Goal: Transaction & Acquisition: Purchase product/service

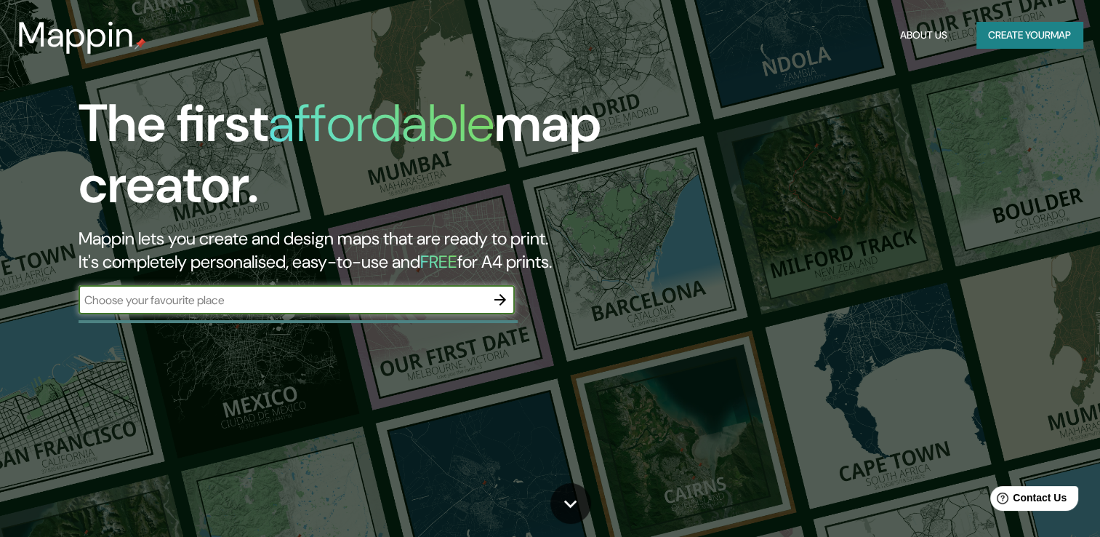
click at [257, 304] on input "text" at bounding box center [282, 300] width 407 height 17
type input "[GEOGRAPHIC_DATA]"
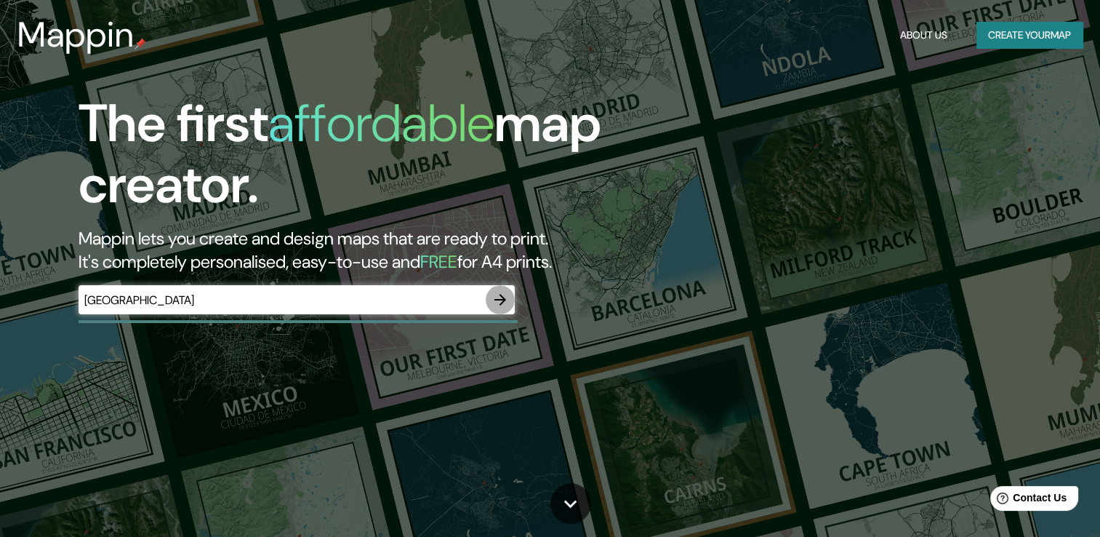
click at [498, 301] on icon "button" at bounding box center [500, 299] width 17 height 17
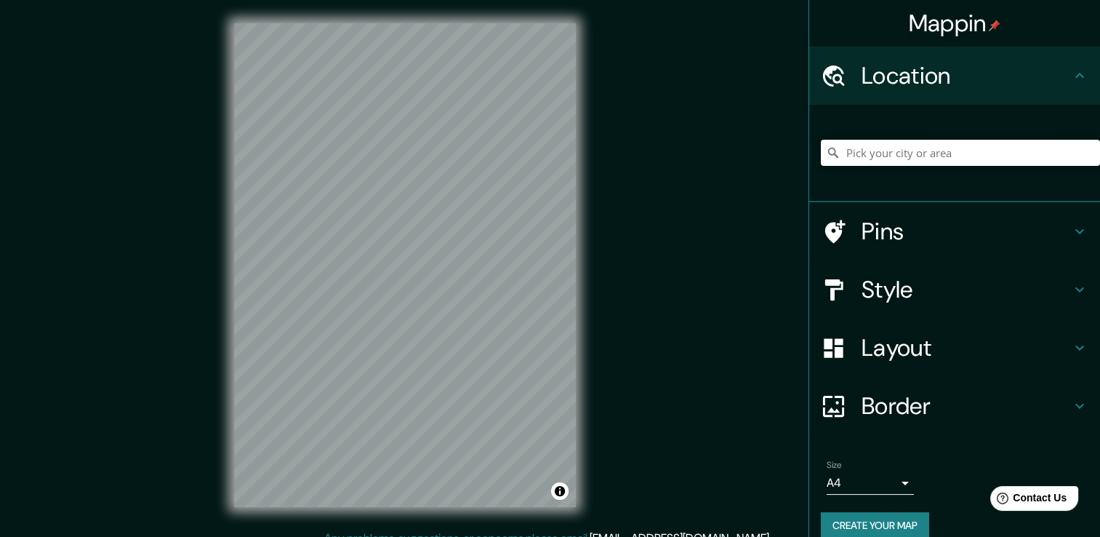
click at [852, 159] on input "Pick your city or area" at bounding box center [960, 153] width 279 height 26
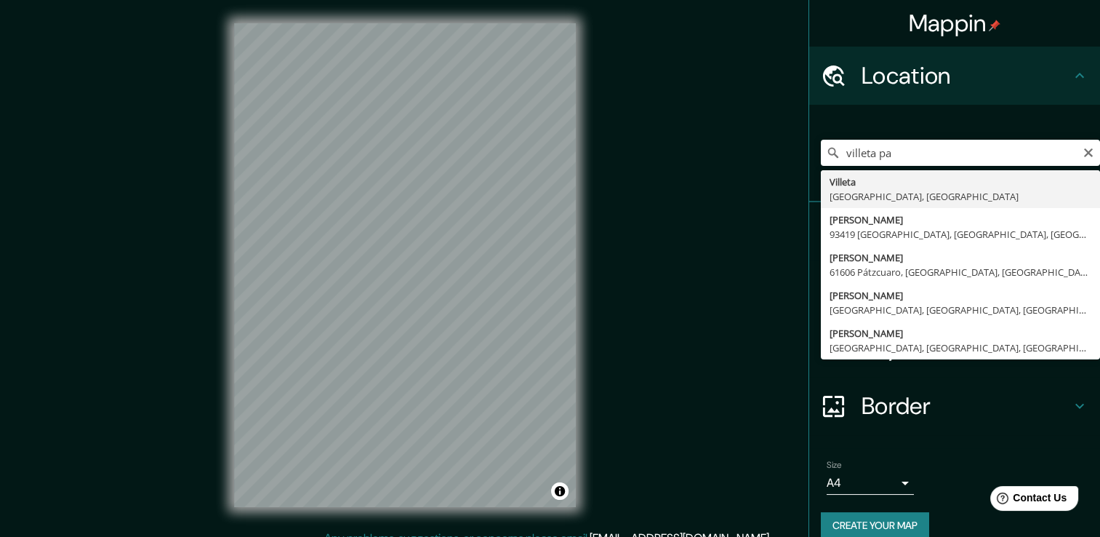
type input "[GEOGRAPHIC_DATA], [GEOGRAPHIC_DATA], [GEOGRAPHIC_DATA]"
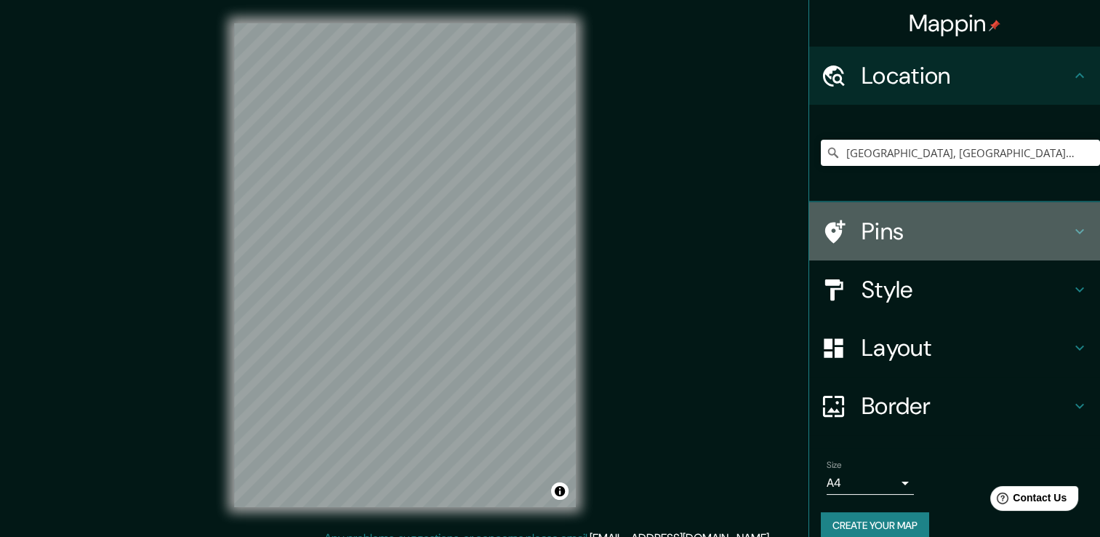
click at [962, 231] on h4 "Pins" at bounding box center [966, 231] width 209 height 29
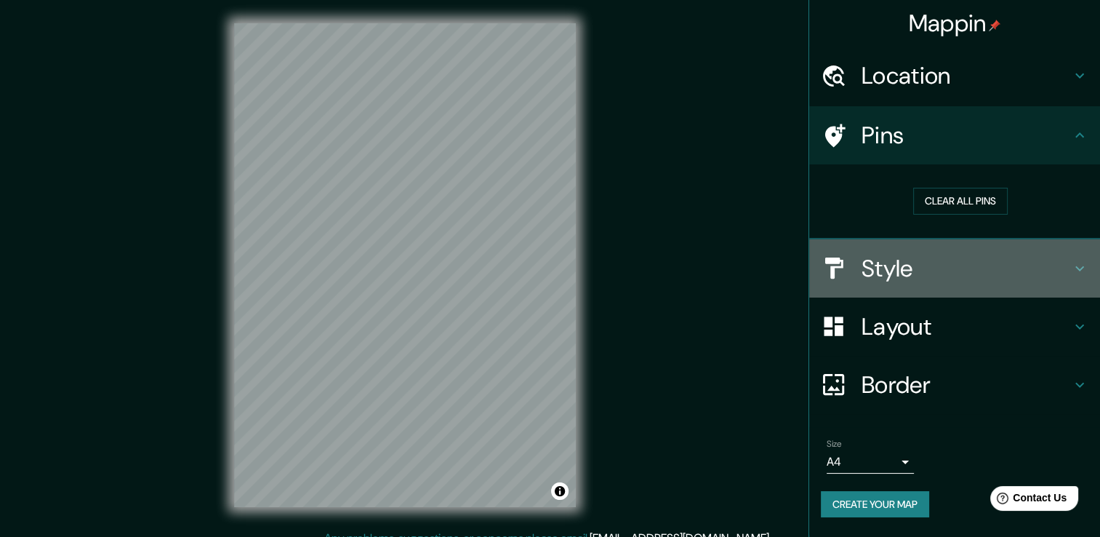
click at [946, 276] on h4 "Style" at bounding box center [966, 268] width 209 height 29
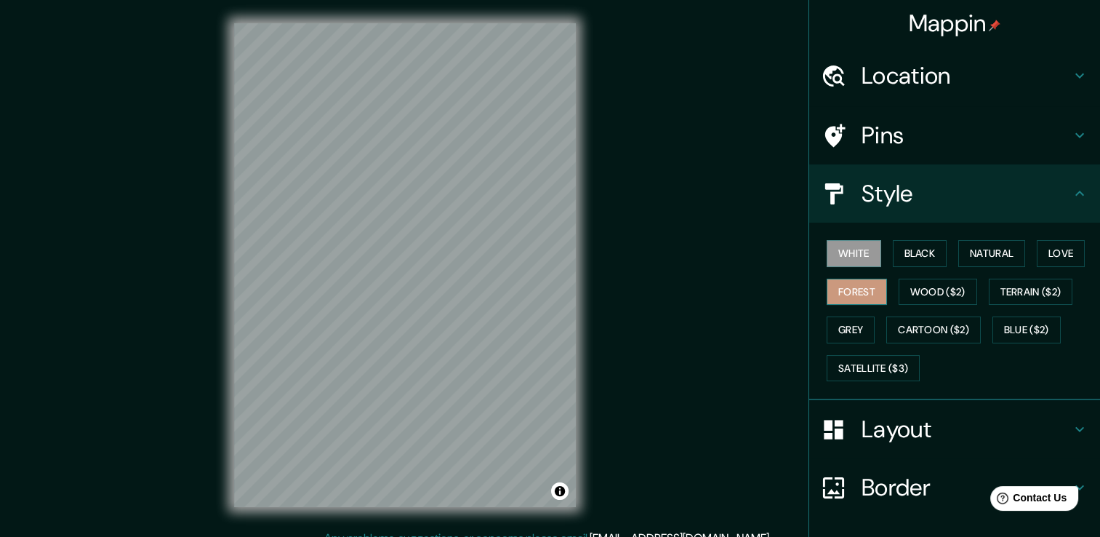
click at [855, 295] on button "Forest" at bounding box center [857, 292] width 60 height 27
click at [997, 264] on button "Natural" at bounding box center [992, 253] width 67 height 27
click at [850, 293] on button "Forest" at bounding box center [857, 292] width 60 height 27
click at [851, 263] on button "White" at bounding box center [854, 253] width 55 height 27
click at [893, 260] on button "Black" at bounding box center [920, 253] width 55 height 27
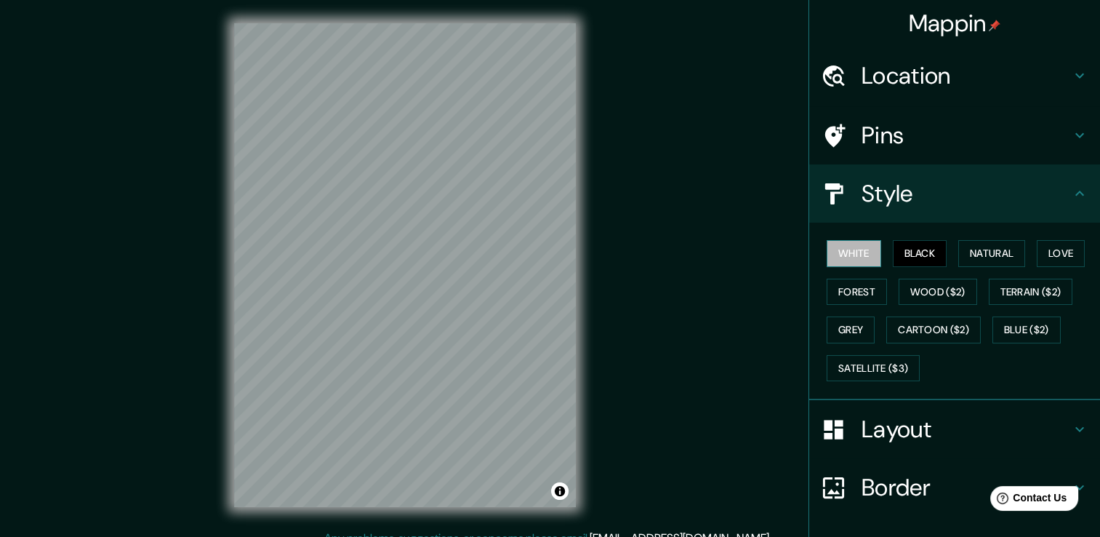
click at [860, 257] on button "White" at bounding box center [854, 253] width 55 height 27
click at [855, 335] on button "Grey" at bounding box center [851, 329] width 48 height 27
click at [845, 252] on button "White" at bounding box center [854, 253] width 55 height 27
click at [920, 249] on button "Black" at bounding box center [920, 253] width 55 height 27
click at [986, 252] on button "Natural" at bounding box center [992, 253] width 67 height 27
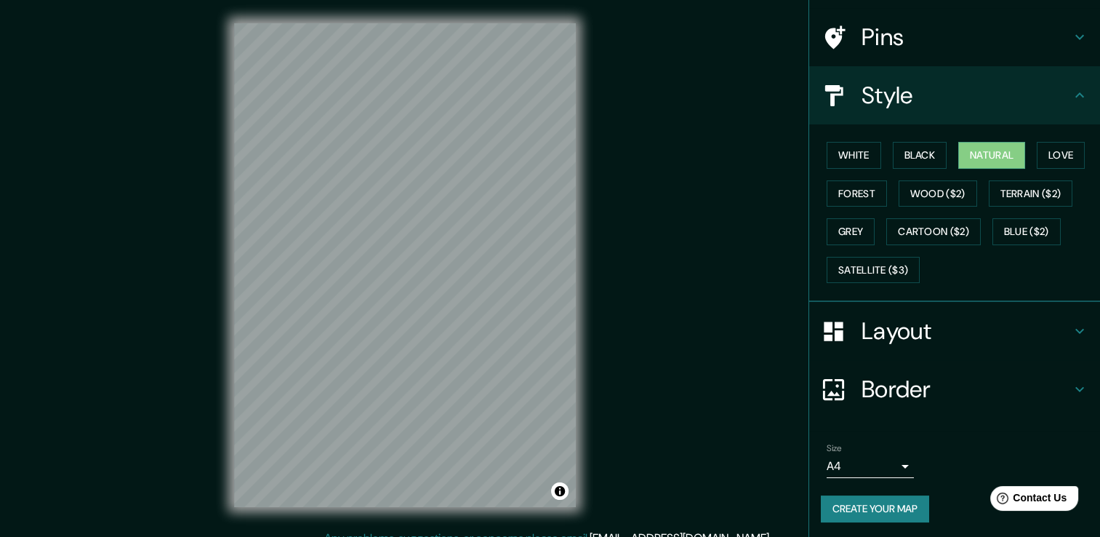
scroll to position [16, 0]
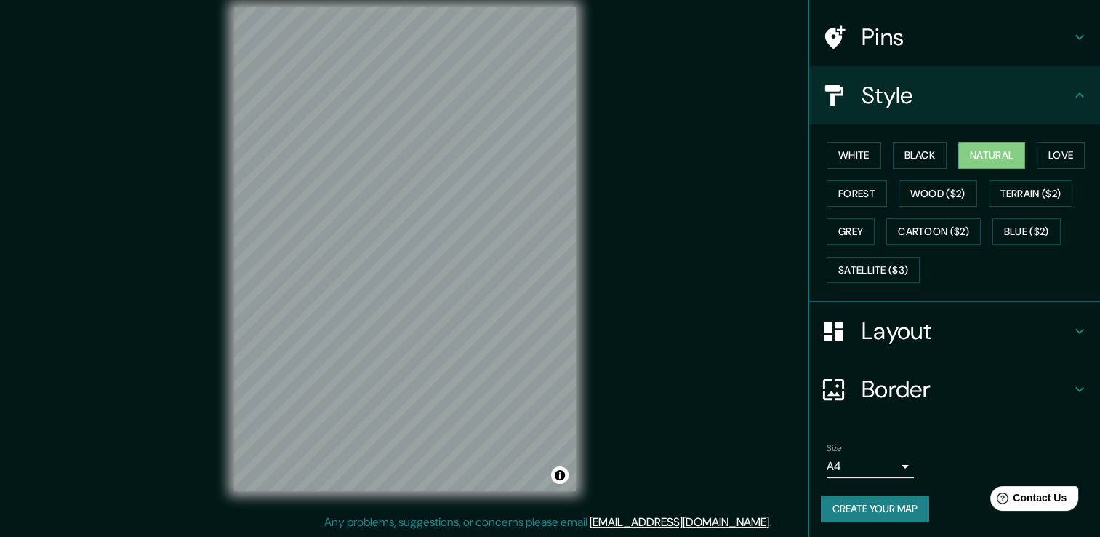
click at [906, 460] on div "Size A4 single" at bounding box center [955, 460] width 268 height 47
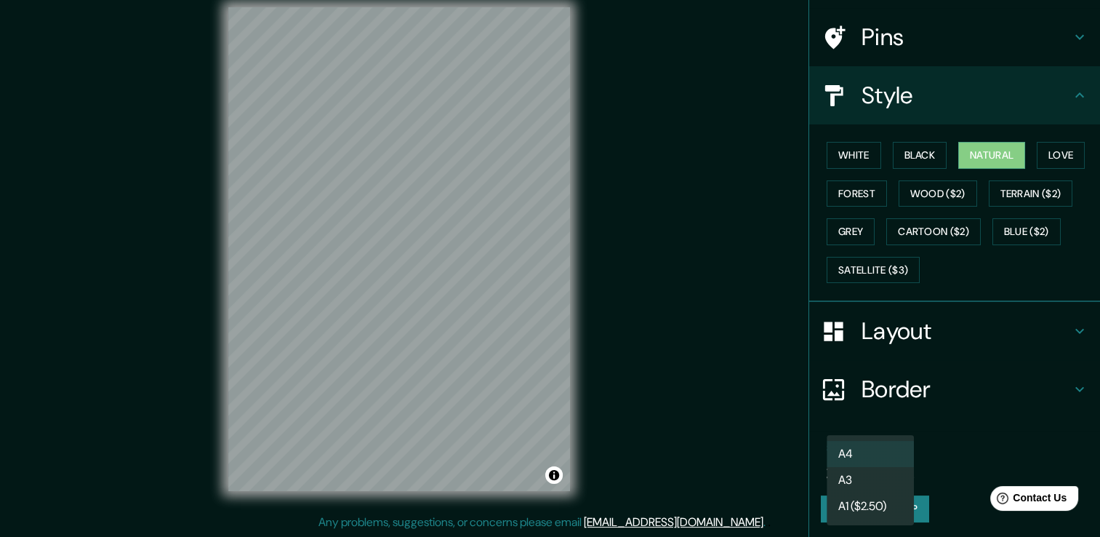
click at [879, 460] on body "Mappin Location Villeta, Departamento Central, Paraguay Pins Style White Black …" at bounding box center [550, 252] width 1100 height 537
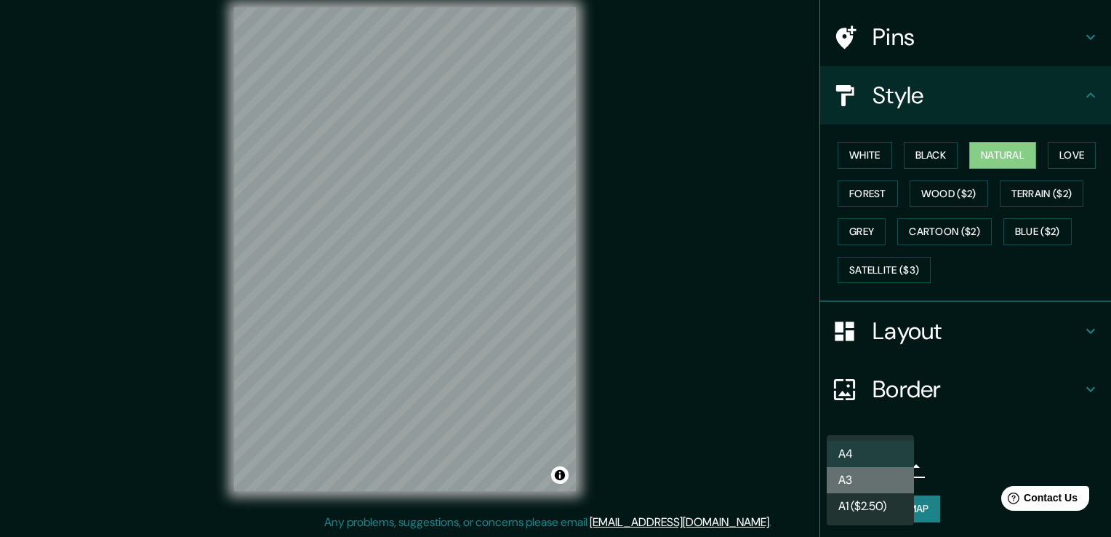
click at [862, 485] on li "A3" at bounding box center [870, 480] width 87 height 26
type input "a4"
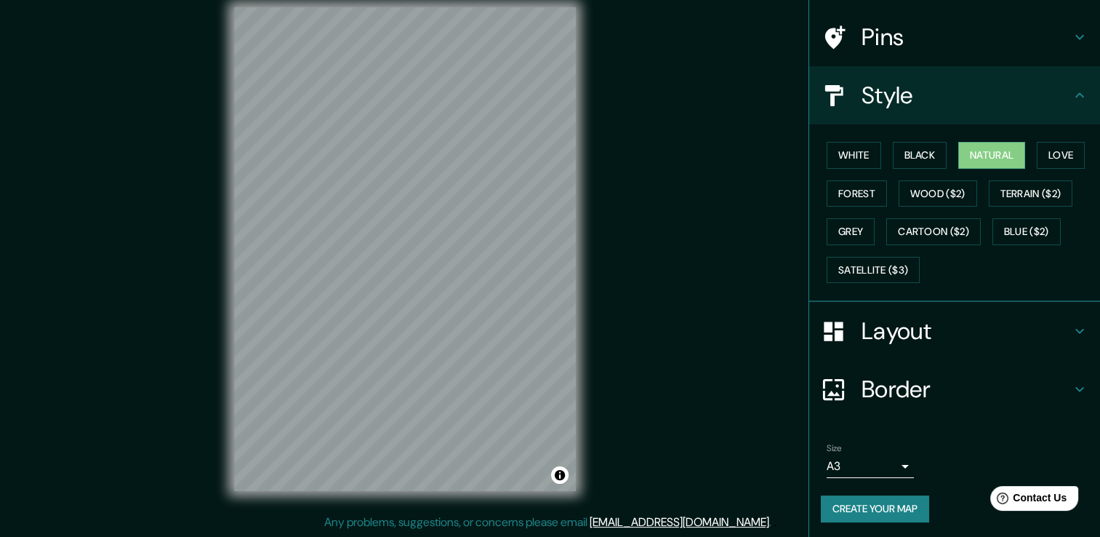
click at [890, 516] on button "Create your map" at bounding box center [875, 508] width 108 height 27
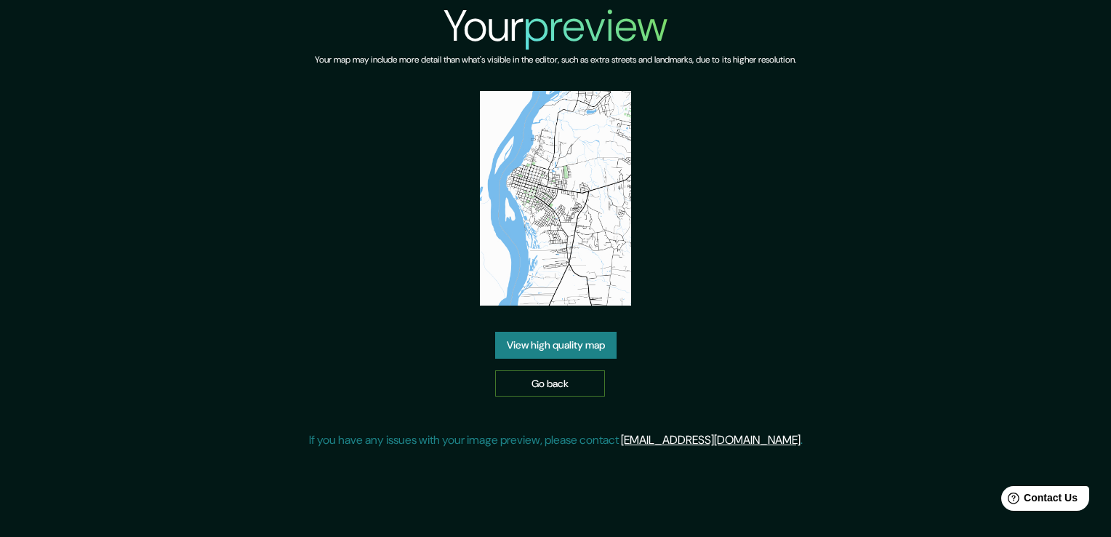
click at [555, 385] on link "Go back" at bounding box center [550, 383] width 110 height 27
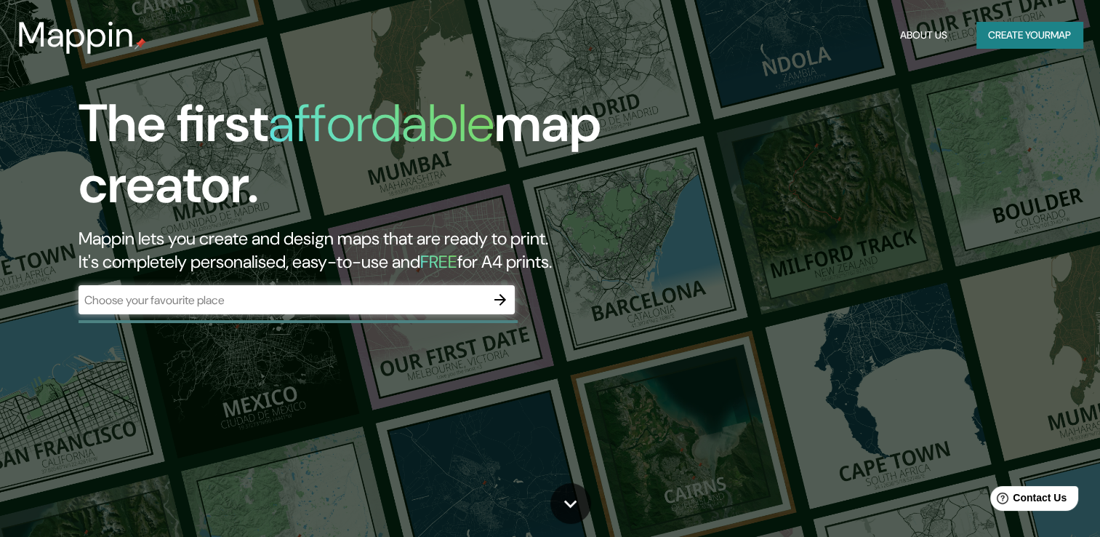
click at [436, 311] on div "​" at bounding box center [297, 299] width 436 height 29
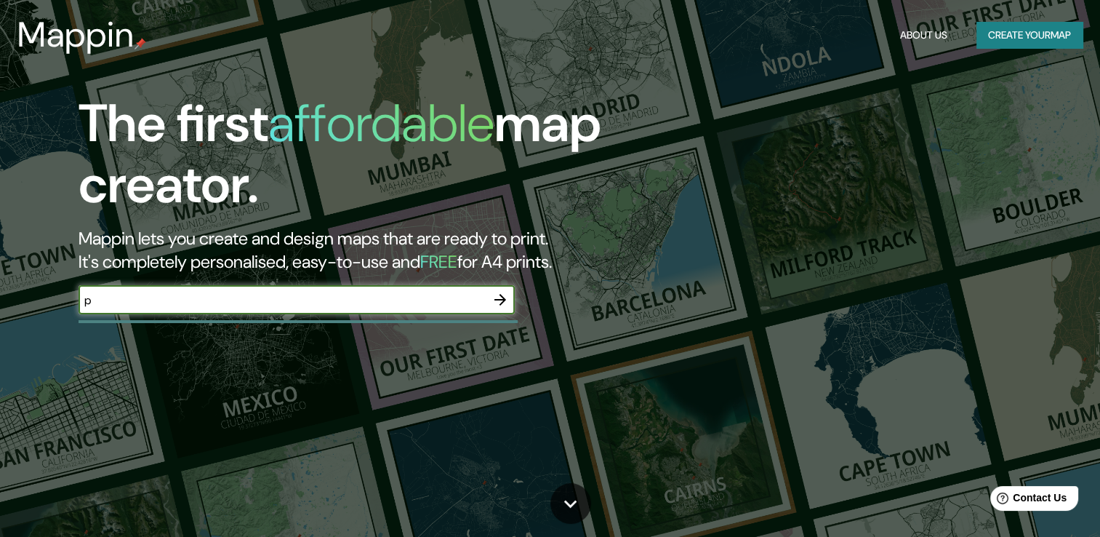
type input "[GEOGRAPHIC_DATA]"
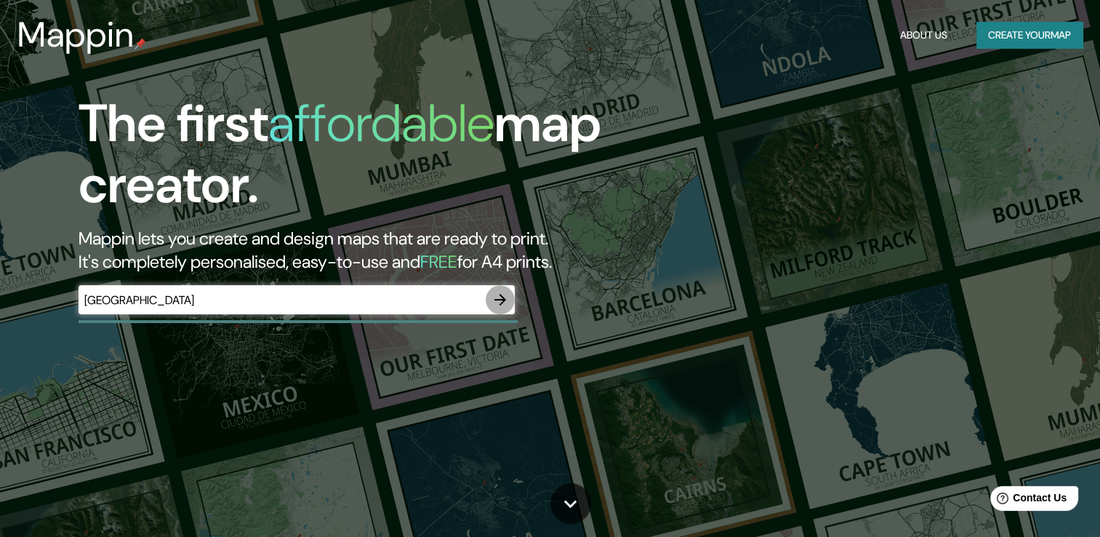
click at [492, 302] on icon "button" at bounding box center [500, 299] width 17 height 17
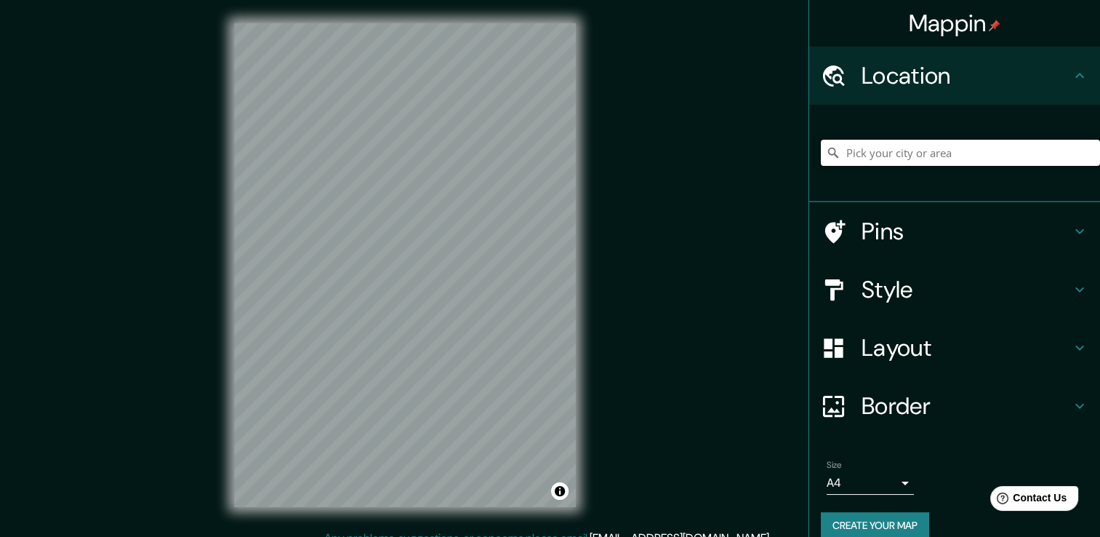
click at [871, 149] on input "Pick your city or area" at bounding box center [960, 153] width 279 height 26
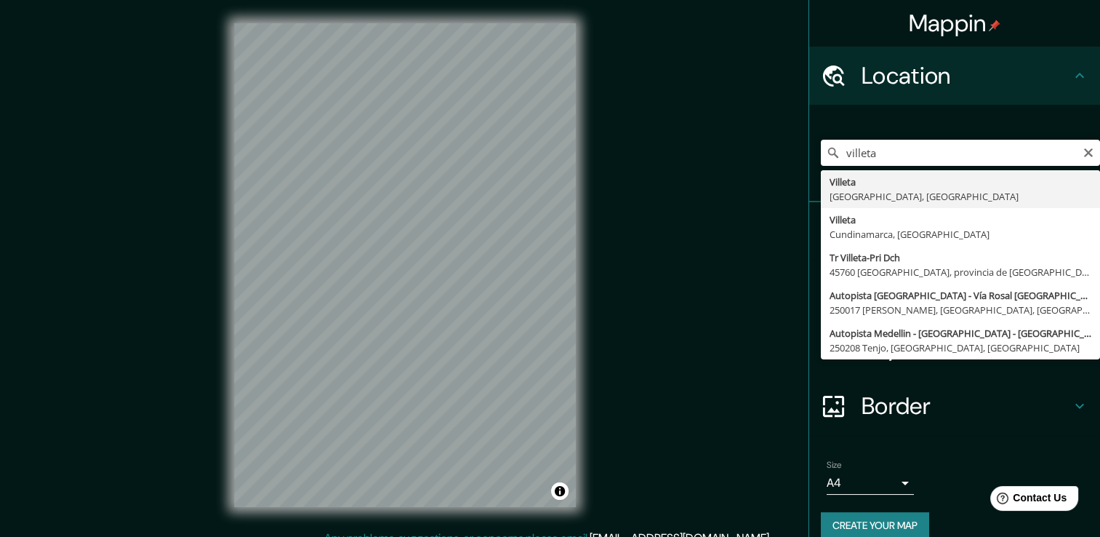
type input "[GEOGRAPHIC_DATA], [GEOGRAPHIC_DATA], [GEOGRAPHIC_DATA]"
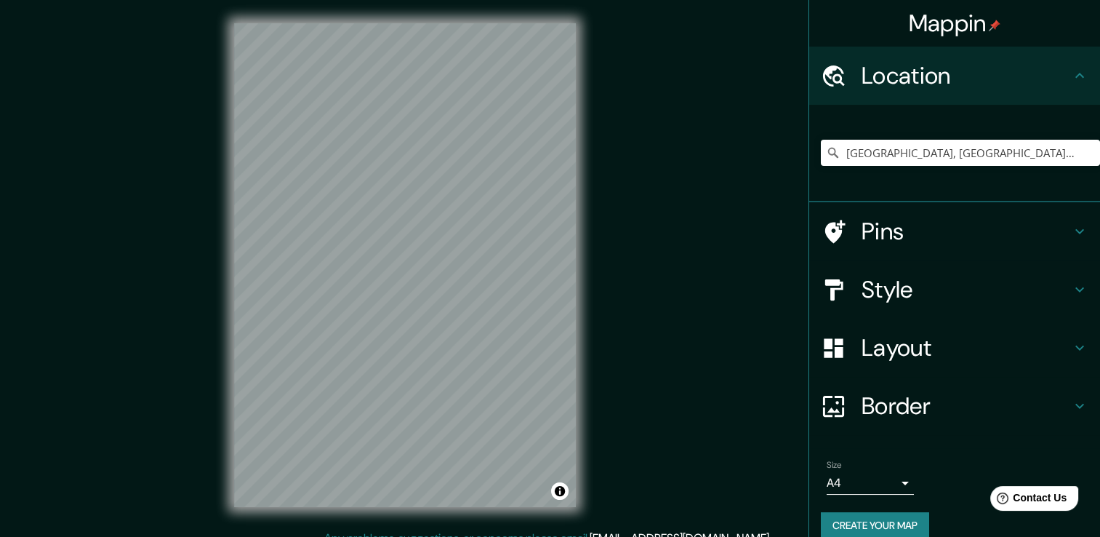
click at [951, 297] on h4 "Style" at bounding box center [966, 289] width 209 height 29
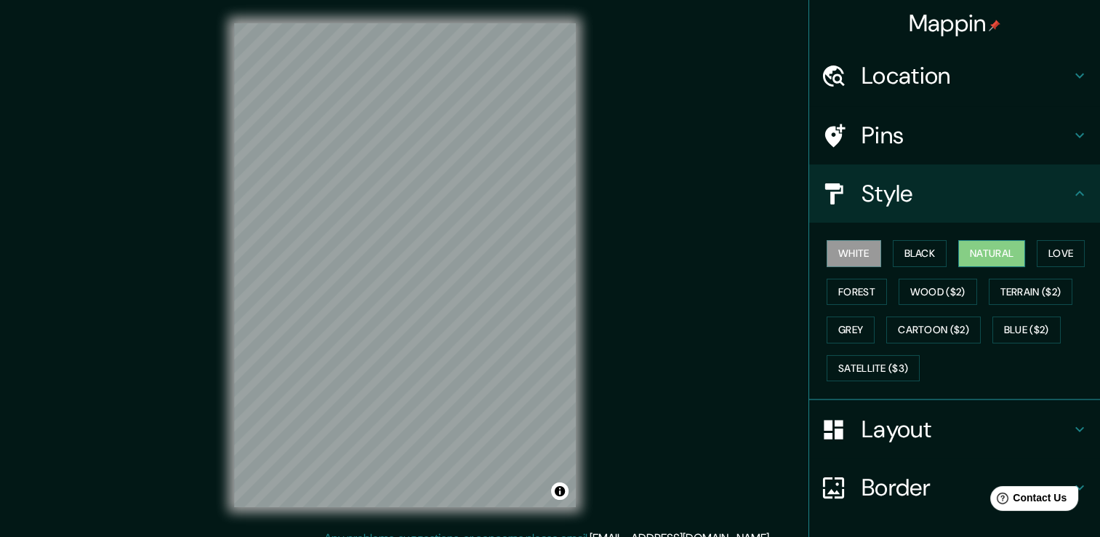
click at [979, 244] on button "Natural" at bounding box center [992, 253] width 67 height 27
